Goal: Transaction & Acquisition: Purchase product/service

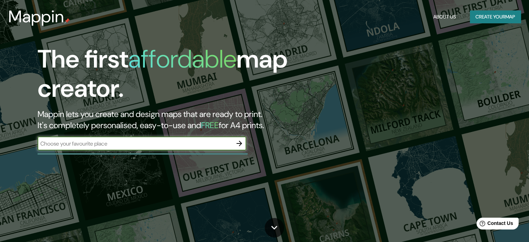
click at [139, 147] on input "text" at bounding box center [135, 143] width 195 height 8
type input "[GEOGRAPHIC_DATA]"
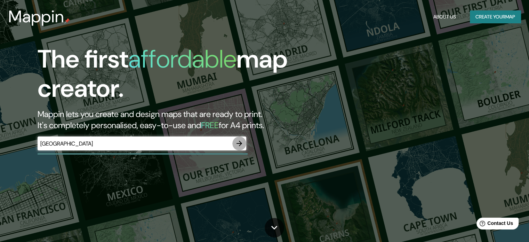
click at [242, 143] on icon "button" at bounding box center [239, 143] width 8 height 8
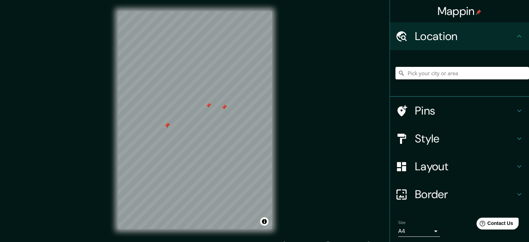
scroll to position [24, 0]
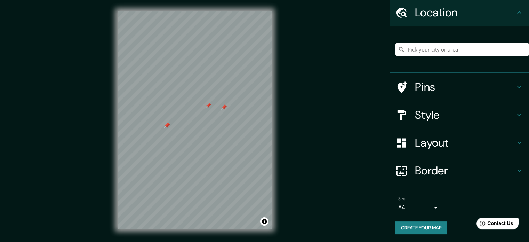
click at [395, 226] on button "Create your map" at bounding box center [421, 227] width 52 height 13
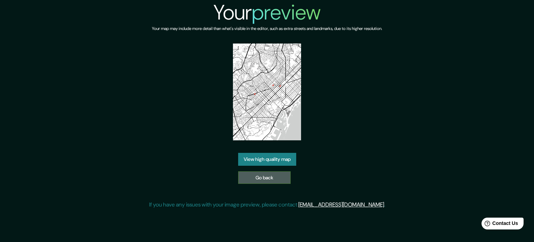
click at [259, 176] on link "Go back" at bounding box center [264, 177] width 53 height 13
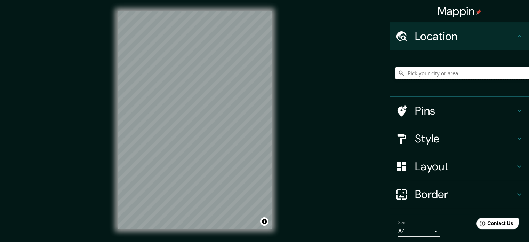
click at [452, 68] on input "Pick your city or area" at bounding box center [462, 73] width 134 height 13
click at [442, 76] on input "Roma, Ciudad metropolitana de Roma Capital, Italia" at bounding box center [462, 73] width 134 height 13
click at [430, 72] on input "Coliseo, Maipú, Región Metropolitana de Santiago 9250000, Chile" at bounding box center [462, 73] width 134 height 13
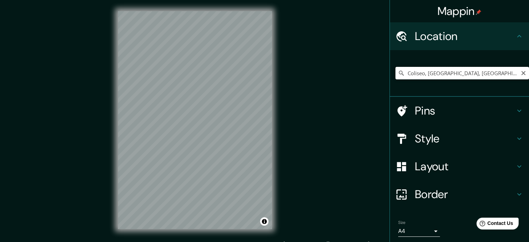
click at [430, 72] on input "Coliseo, Maipú, Región Metropolitana de Santiago 9250000, Chile" at bounding box center [462, 73] width 134 height 13
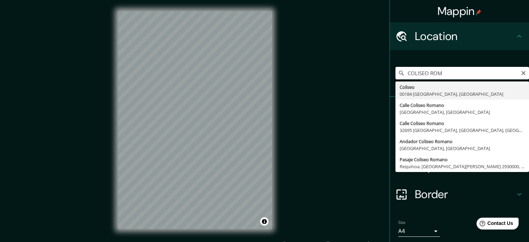
drag, startPoint x: 455, startPoint y: 76, endPoint x: 392, endPoint y: 79, distance: 63.4
click at [395, 79] on input "COLISEO ROM" at bounding box center [462, 73] width 134 height 13
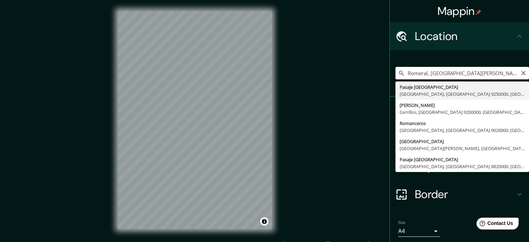
click at [444, 73] on input "Romeral, Región del Maule, Chile" at bounding box center [462, 73] width 134 height 13
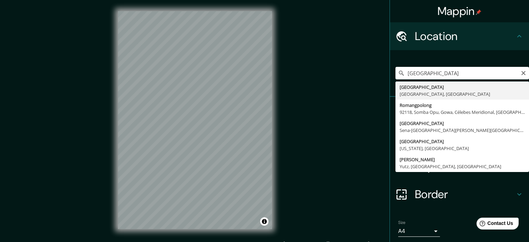
type input "Roma, Ciudad metropolitana de Roma Capital, Italia"
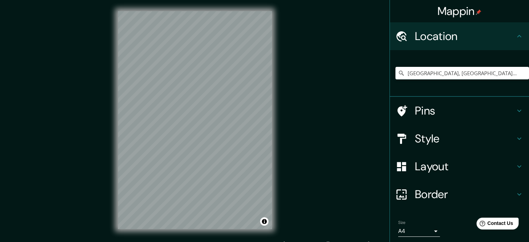
click at [480, 112] on h4 "Pins" at bounding box center [465, 111] width 100 height 14
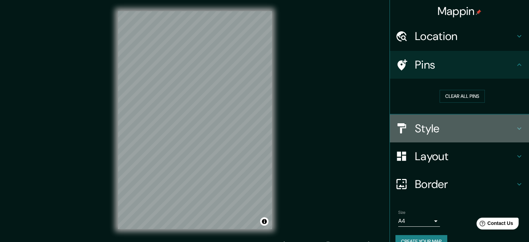
click at [476, 126] on h4 "Style" at bounding box center [465, 128] width 100 height 14
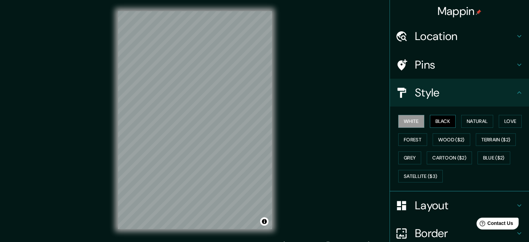
click at [442, 124] on button "Black" at bounding box center [443, 121] width 26 height 13
click at [464, 125] on button "Natural" at bounding box center [477, 121] width 32 height 13
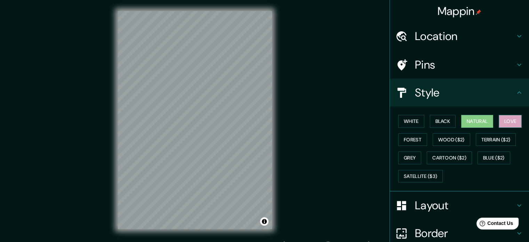
click at [503, 124] on button "Love" at bounding box center [510, 121] width 23 height 13
click at [411, 137] on button "Forest" at bounding box center [412, 139] width 29 height 13
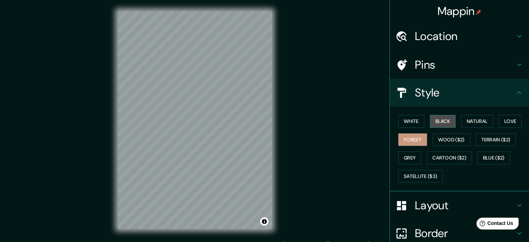
click at [435, 118] on button "Black" at bounding box center [443, 121] width 26 height 13
click at [411, 116] on button "White" at bounding box center [411, 121] width 26 height 13
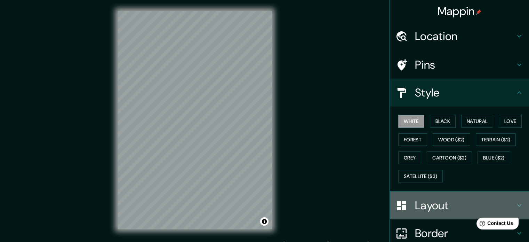
click at [418, 201] on h4 "Layout" at bounding box center [465, 205] width 100 height 14
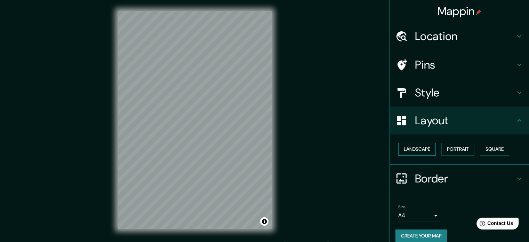
click at [416, 148] on button "Landscape" at bounding box center [417, 149] width 38 height 13
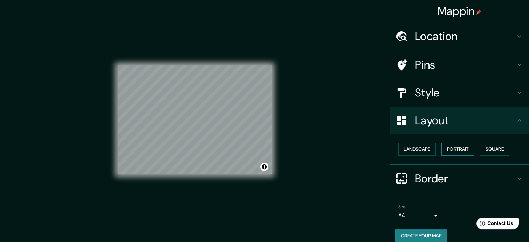
click at [458, 147] on button "Portrait" at bounding box center [457, 149] width 33 height 13
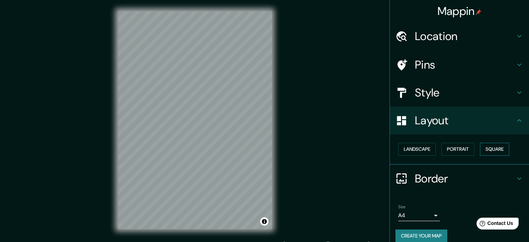
click at [505, 147] on button "Square" at bounding box center [494, 149] width 29 height 13
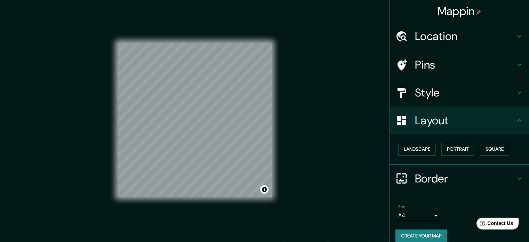
scroll to position [8, 0]
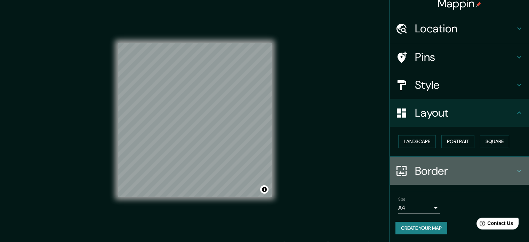
click at [404, 175] on div at bounding box center [404, 170] width 19 height 12
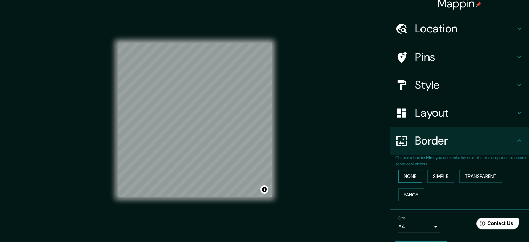
click at [414, 178] on button "None" at bounding box center [410, 176] width 24 height 13
click at [438, 184] on div "None Simple Transparent Fancy" at bounding box center [462, 185] width 134 height 37
click at [437, 175] on button "Simple" at bounding box center [440, 176] width 26 height 13
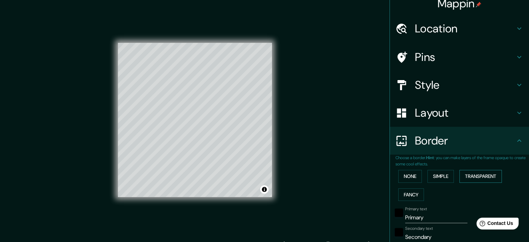
click at [473, 174] on button "Transparent" at bounding box center [480, 176] width 42 height 13
click at [408, 193] on button "Fancy" at bounding box center [411, 194] width 26 height 13
click at [464, 174] on button "Transparent" at bounding box center [480, 176] width 42 height 13
click at [442, 172] on button "Simple" at bounding box center [440, 176] width 26 height 13
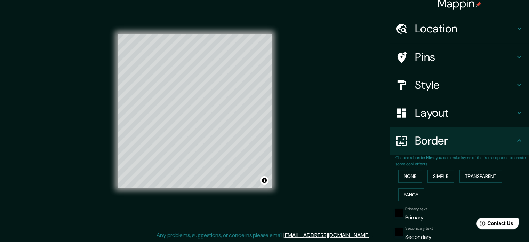
click at [414, 216] on input "Primary" at bounding box center [436, 217] width 62 height 11
type input "R"
type input "177"
type input "35"
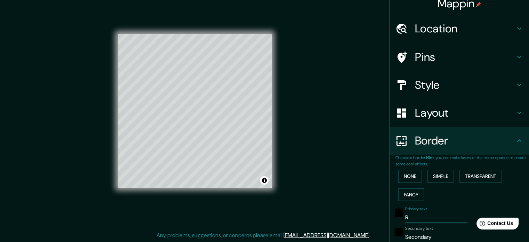
type input "RO"
type input "177"
type input "35"
type input "ROM"
type input "177"
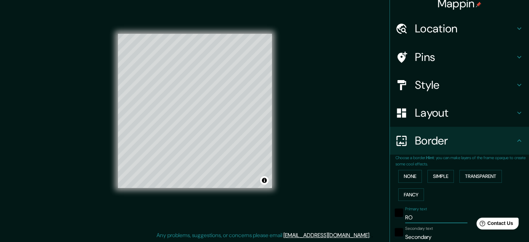
type input "35"
type input "[GEOGRAPHIC_DATA]"
type input "177"
type input "35"
type input "[GEOGRAPHIC_DATA]"
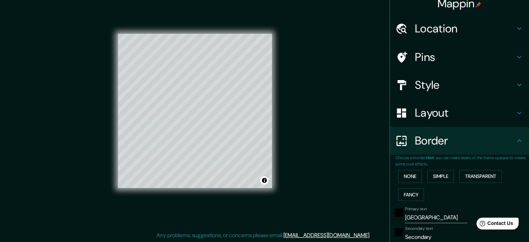
click at [409, 238] on input "Secondary" at bounding box center [436, 236] width 62 height 11
type input "Q"
type input "177"
type input "35"
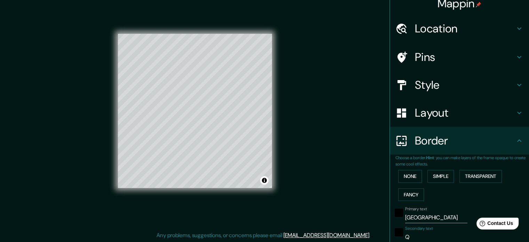
type input "Qu"
type input "177"
type input "35"
type input "Qué"
type input "177"
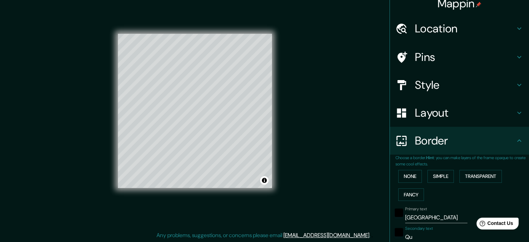
type input "35"
type input "Qué"
type input "177"
type input "35"
type input "Qué v"
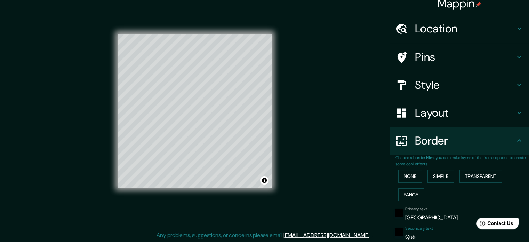
type input "177"
type input "35"
type input "Qué ve"
type input "177"
type input "35"
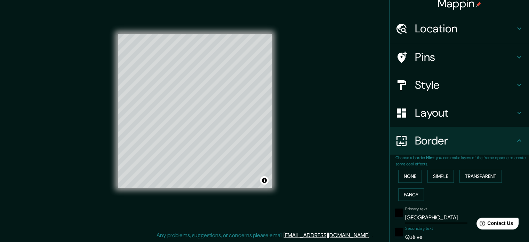
type input "Qué ver"
type input "177"
type input "35"
type input "Qué ve"
type input "177"
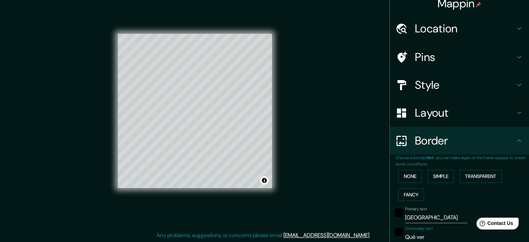
type input "35"
type input "Q"
type input "177"
type input "35"
type input "177"
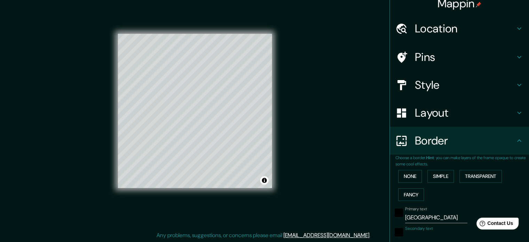
type input "35"
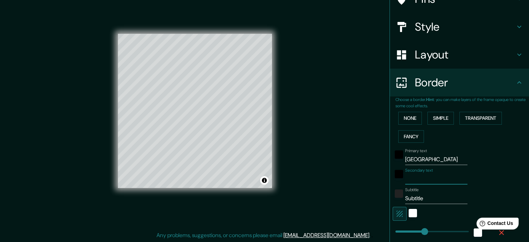
scroll to position [77, 0]
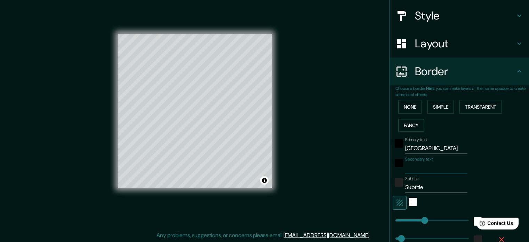
click at [417, 187] on input "Subtitle" at bounding box center [436, 187] width 62 height 11
type input "q"
type input "177"
type input "35"
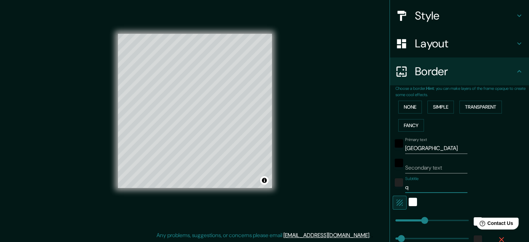
type input "qu"
type input "177"
type input "35"
type input "que"
type input "177"
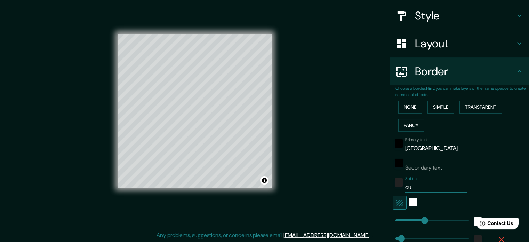
type input "35"
type input "qu"
type input "177"
type input "35"
type input "q"
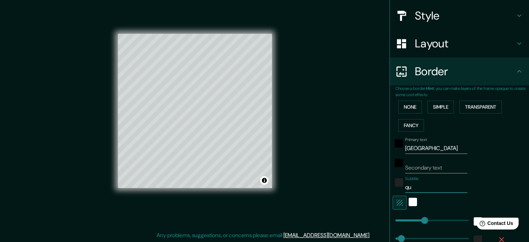
type input "177"
type input "35"
type input "177"
type input "35"
type input "Q"
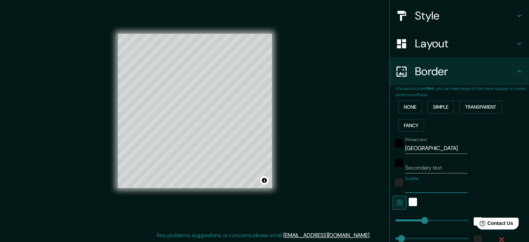
type input "177"
type input "35"
type input "QU"
type input "177"
type input "35"
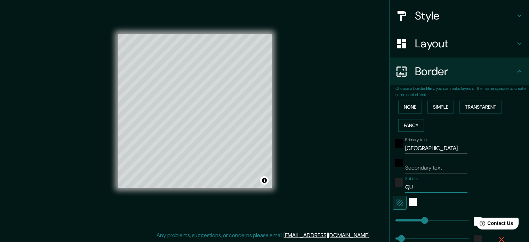
type input "QUÉ"
type input "177"
type input "35"
type input "QUÉ"
type input "177"
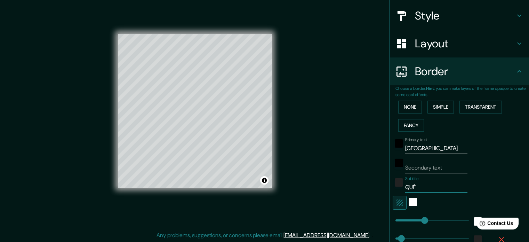
type input "35"
type input "QUÉ V"
type input "177"
type input "35"
type input "QUÉ VE"
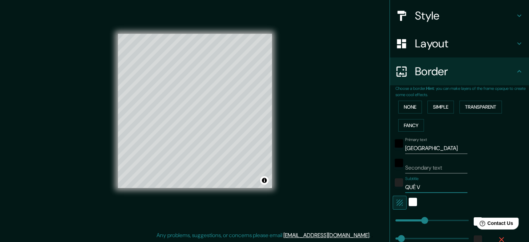
type input "177"
type input "35"
type input "QUÉ VER"
type input "177"
type input "35"
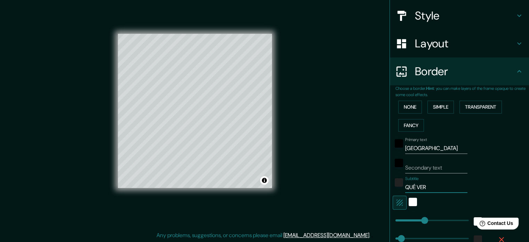
drag, startPoint x: 425, startPoint y: 186, endPoint x: 386, endPoint y: 185, distance: 38.6
click at [390, 185] on div "Choose a border. Hint : you can make layers of the frame opaque to create some …" at bounding box center [459, 176] width 139 height 182
type input "S"
type input "177"
type input "35"
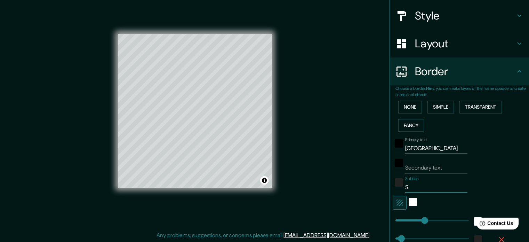
type input "SI"
type input "177"
type input "35"
type input "SIT"
type input "177"
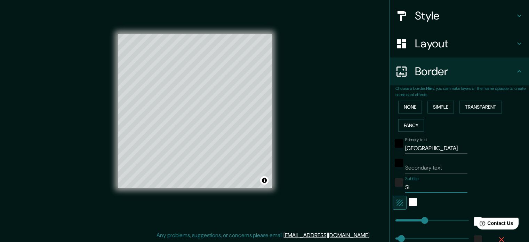
type input "35"
type input "SITI"
type input "177"
type input "35"
type input "SITIO"
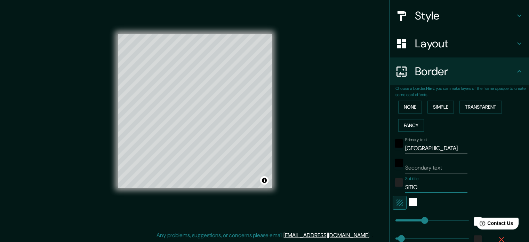
type input "177"
type input "35"
type input "SITIOS"
type input "177"
type input "35"
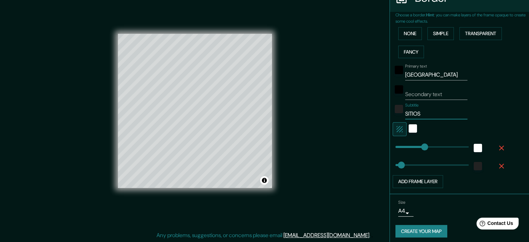
scroll to position [153, 0]
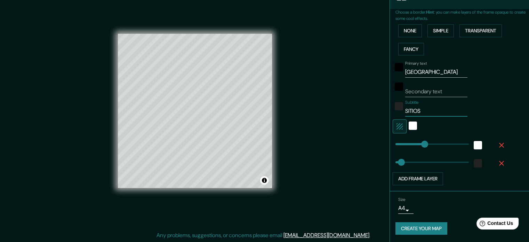
drag, startPoint x: 527, startPoint y: 155, endPoint x: 52, endPoint y: 8, distance: 497.3
type input "SITIOS"
click at [409, 223] on button "Create your map" at bounding box center [421, 228] width 52 height 13
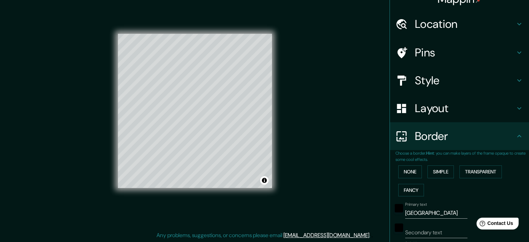
scroll to position [0, 0]
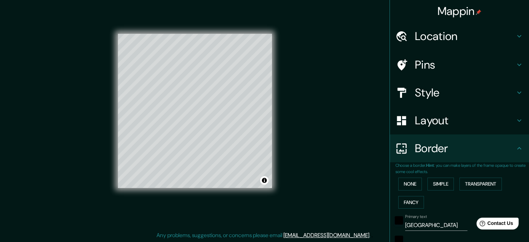
drag, startPoint x: 523, startPoint y: 135, endPoint x: 522, endPoint y: 218, distance: 83.1
click at [522, 218] on ul "Location Roma, Ciudad metropolitana de Roma Capital, Italia Pins Style Layout B…" at bounding box center [459, 208] width 139 height 373
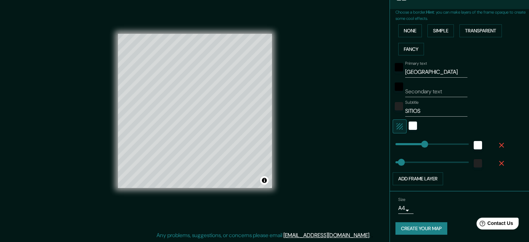
click at [426, 233] on button "Create your map" at bounding box center [421, 228] width 52 height 13
click at [475, 144] on div "white" at bounding box center [478, 145] width 8 height 8
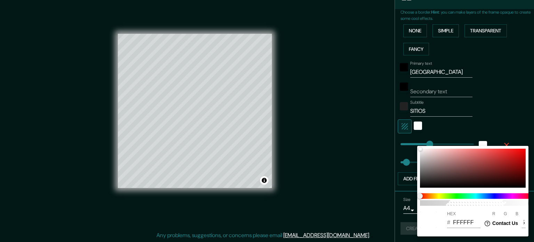
click at [474, 112] on div at bounding box center [267, 121] width 534 height 242
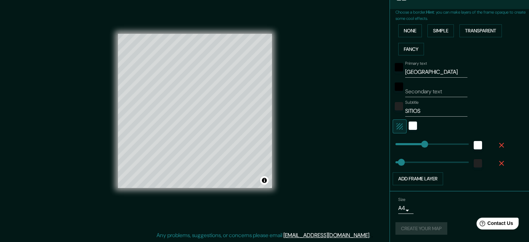
click at [406, 119] on div at bounding box center [412, 126] width 13 height 14
type input "177"
click at [404, 224] on div "Create your map" at bounding box center [459, 228] width 128 height 13
click at [267, 180] on button "Toggle attribution" at bounding box center [264, 180] width 8 height 8
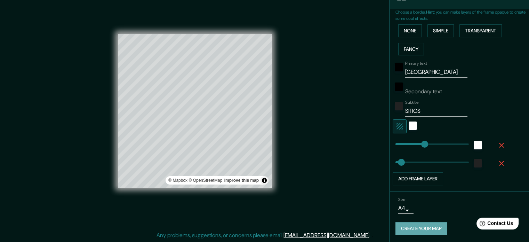
click at [413, 232] on button "Create your map" at bounding box center [421, 228] width 52 height 13
click at [396, 226] on div "Create your map" at bounding box center [459, 228] width 128 height 13
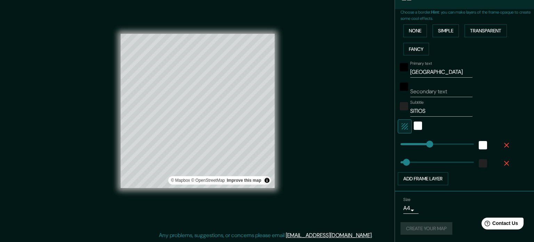
click at [403, 208] on body "Mappin Location Roma, Ciudad metropolitana de Roma Capital, Italia Pins Style L…" at bounding box center [267, 112] width 534 height 242
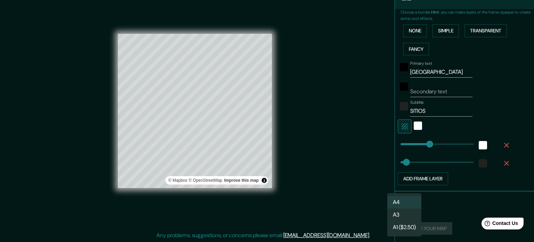
click at [406, 201] on li "A4" at bounding box center [404, 202] width 34 height 13
